Goal: Check status: Check status

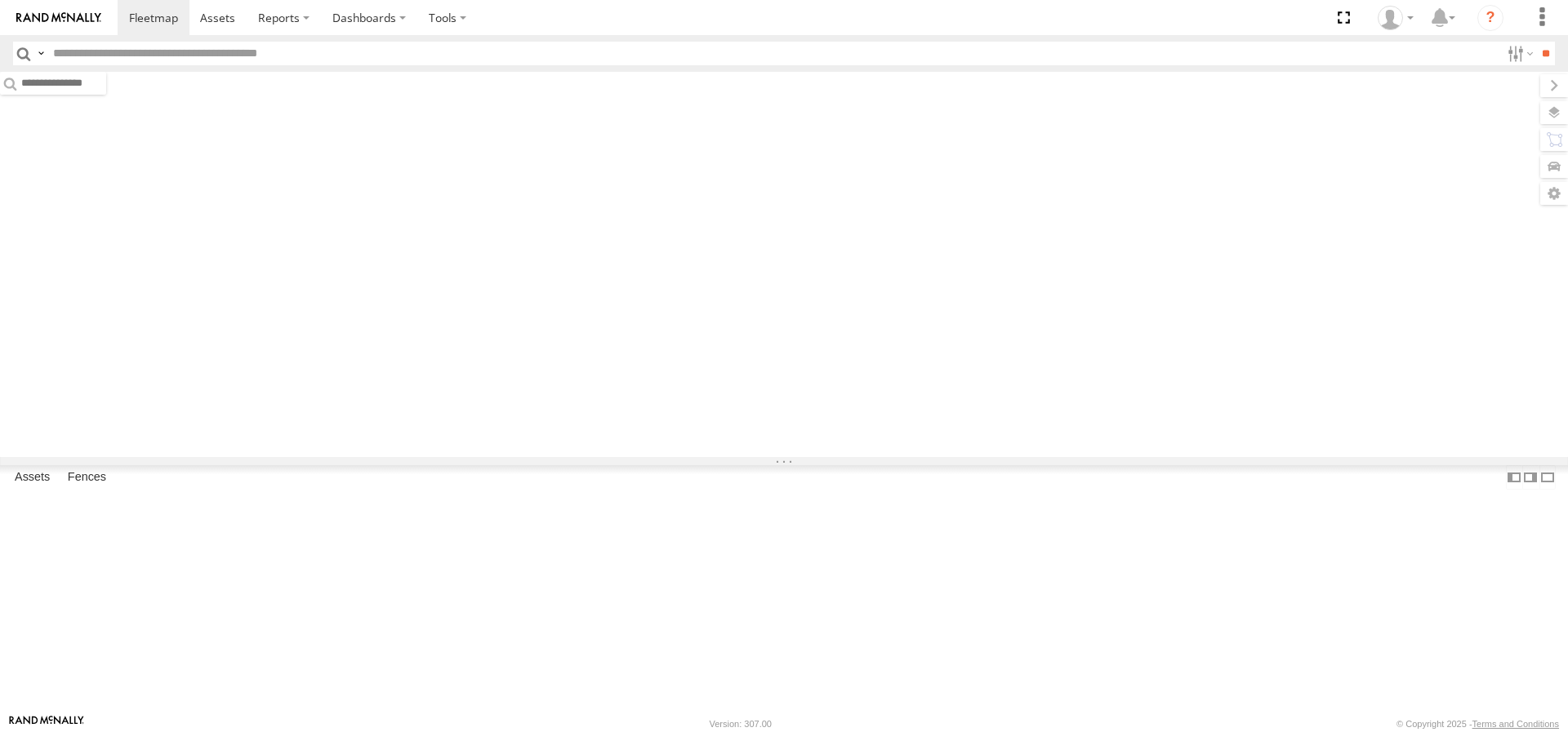
type input "*****"
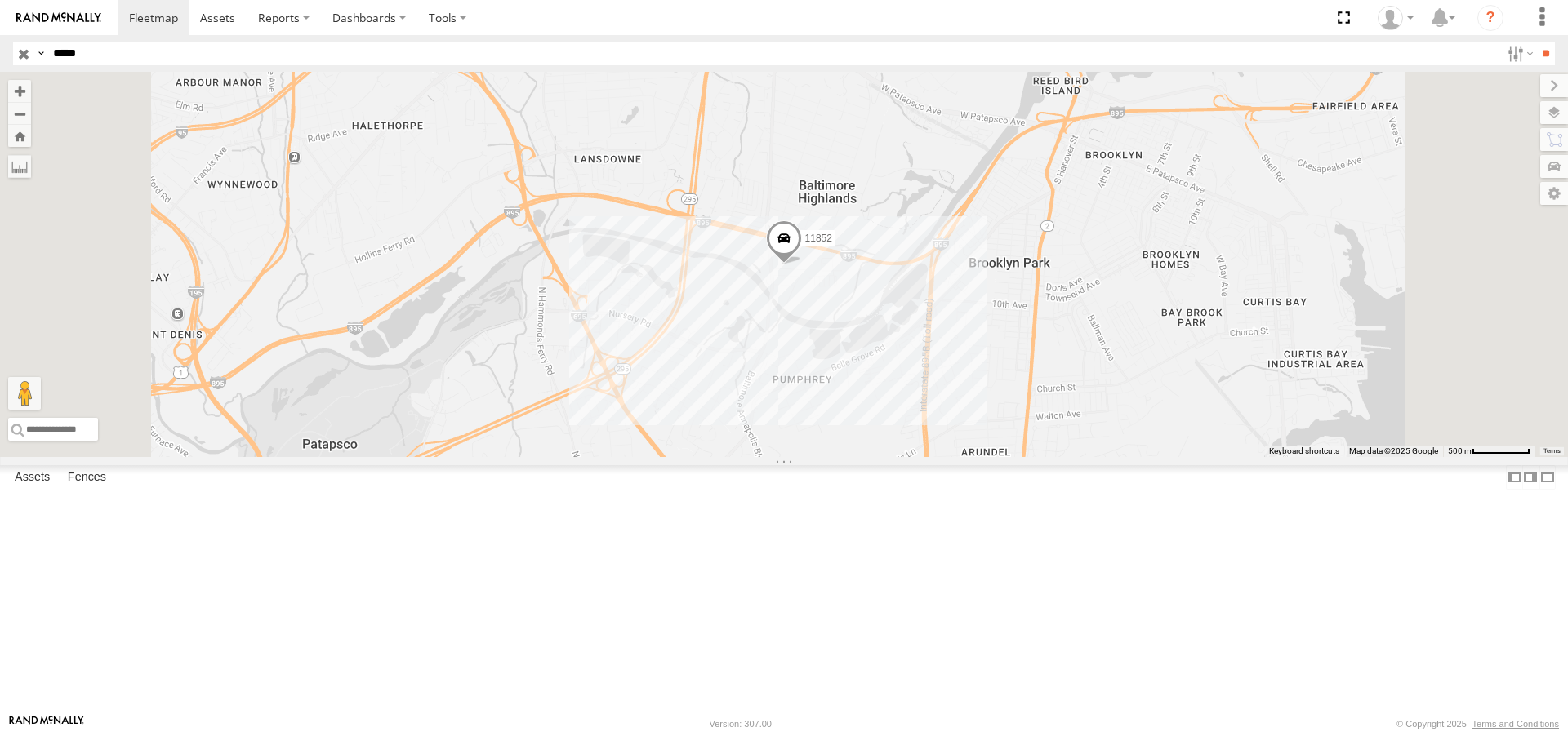
click at [16, 54] on input "button" at bounding box center [24, 53] width 21 height 24
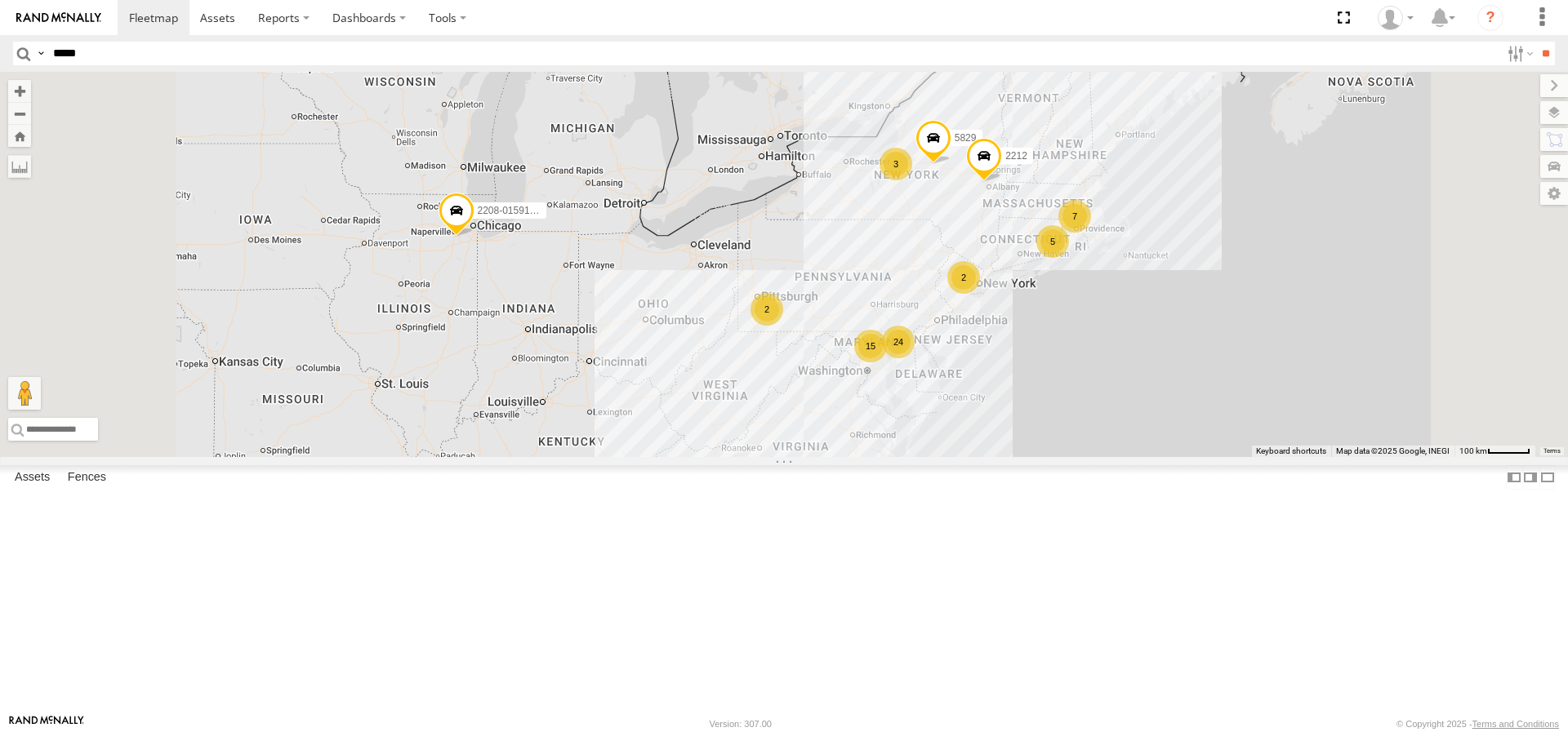
drag, startPoint x: 1207, startPoint y: 333, endPoint x: 1036, endPoint y: 349, distance: 171.7
click at [1043, 349] on div "7 24 5 2208-015910002284753 3 15 2 2 5829 2212" at bounding box center [784, 264] width 1568 height 385
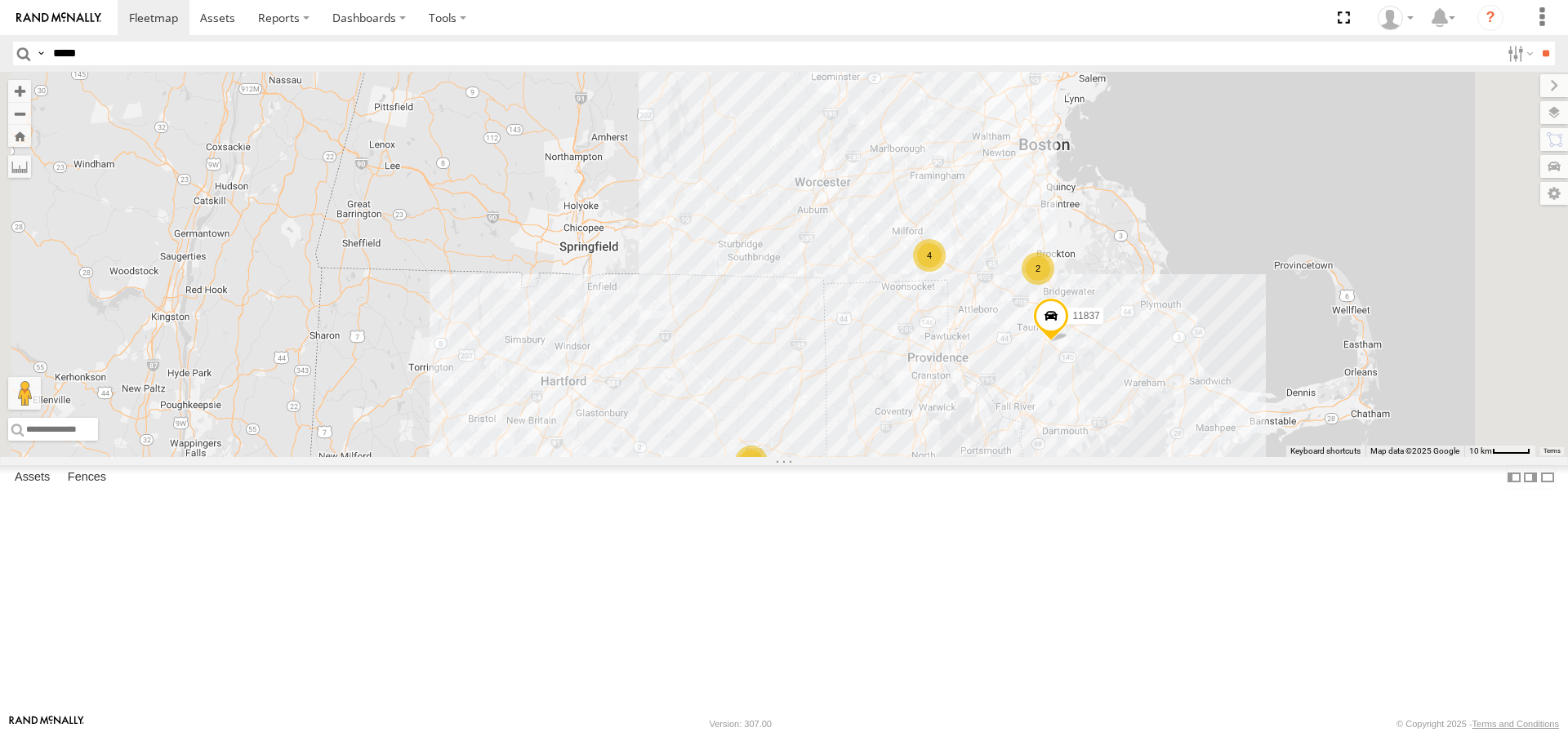
drag, startPoint x: 1126, startPoint y: 391, endPoint x: 1056, endPoint y: 404, distance: 71.2
click at [1056, 404] on div "2208-015910002284753 5829 2212 5828-015910002446550 2213 11837 4 5 2" at bounding box center [784, 264] width 1568 height 385
